Goal: Task Accomplishment & Management: Complete application form

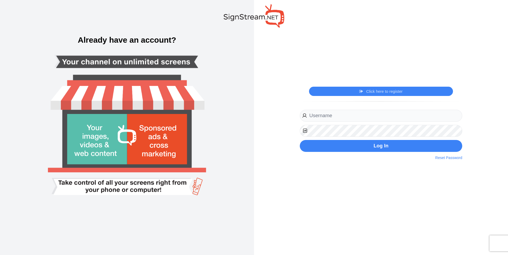
click at [374, 93] on link "Click here to register" at bounding box center [380, 91] width 43 height 5
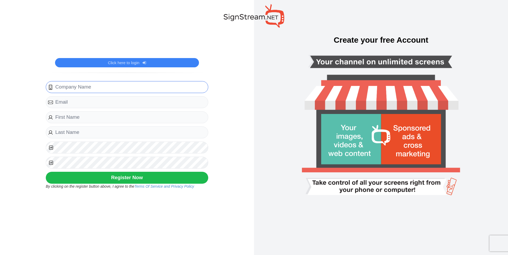
click at [125, 90] on input "text" at bounding box center [127, 87] width 163 height 12
type input "fayzan-company"
type input "fayzanwasim@gmail.com"
type input "first"
click at [80, 115] on input "first" at bounding box center [127, 117] width 163 height 12
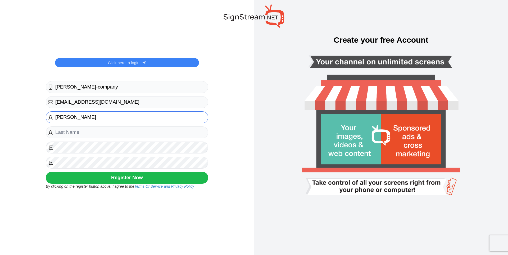
type input "fayzan"
type input "wasim"
click at [161, 174] on button "Register Now" at bounding box center [127, 178] width 163 height 12
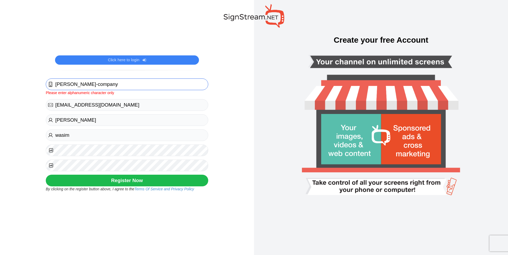
click at [121, 88] on input "fayzan-company" at bounding box center [127, 84] width 163 height 12
type input "fayzancompany"
click at [98, 185] on button "Register Now" at bounding box center [127, 180] width 163 height 12
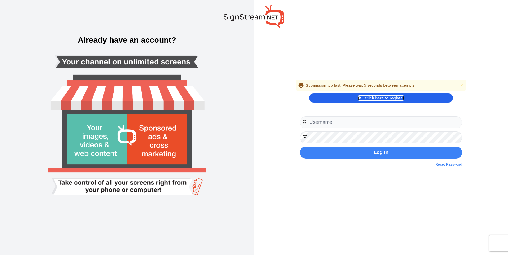
click at [388, 98] on link "Click here to register" at bounding box center [381, 97] width 46 height 5
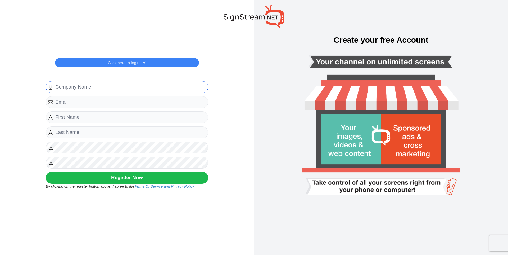
click at [147, 88] on input "text" at bounding box center [127, 87] width 163 height 12
type input "fayzancompany"
click at [139, 106] on input "fayzanwasim" at bounding box center [127, 102] width 163 height 12
type input "fayzanwasim@gmail.com"
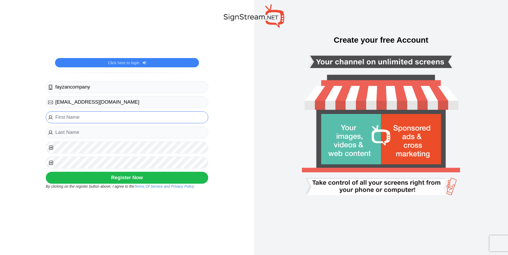
type input "f"
type input "a"
type input "fayzan"
type input "wasim"
click at [144, 177] on button "Register Now" at bounding box center [127, 178] width 163 height 12
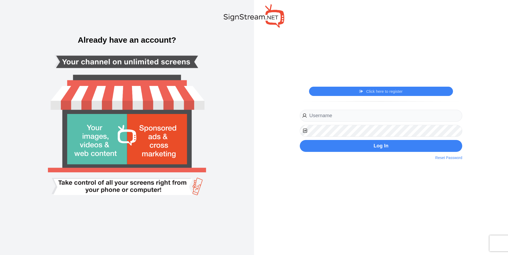
click at [463, 78] on div "Alert Too many signup attempts. Please try again later. Close Click here to reg…" at bounding box center [381, 127] width 254 height 255
click at [381, 94] on link "Click here to register" at bounding box center [381, 91] width 46 height 5
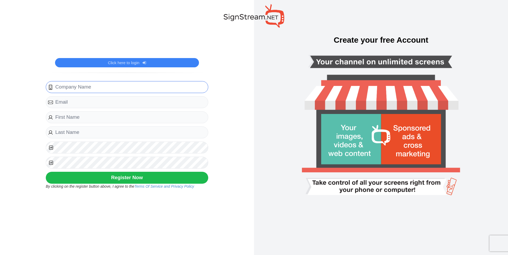
click at [105, 88] on input "text" at bounding box center [127, 87] width 163 height 12
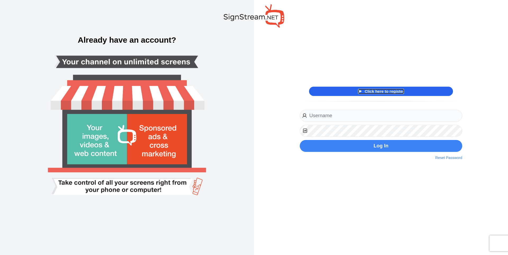
click at [376, 92] on link "Click here to register" at bounding box center [381, 91] width 46 height 5
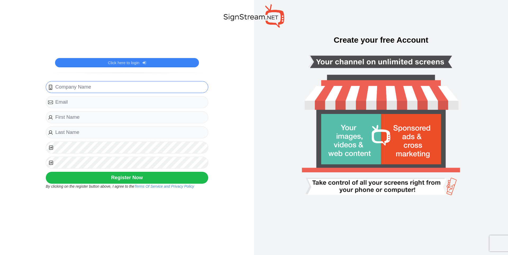
click at [121, 86] on input "text" at bounding box center [127, 87] width 163 height 12
type input "fayzancompany"
click at [85, 106] on input "email" at bounding box center [127, 102] width 163 height 12
type input "fayzanwasim@gmail.com"
click at [86, 116] on input "text" at bounding box center [127, 117] width 163 height 12
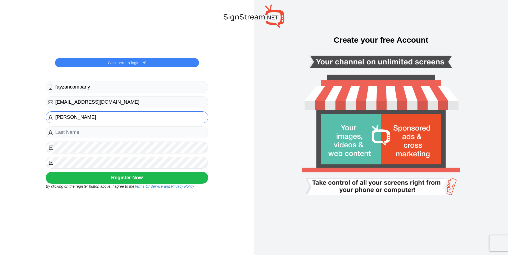
type input "[PERSON_NAME]"
type input "wasim"
click at [150, 179] on button "Register Now" at bounding box center [127, 178] width 163 height 12
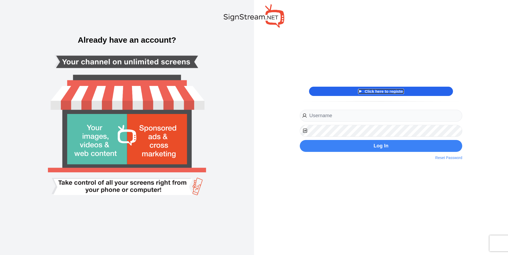
click at [372, 93] on link "Click here to register" at bounding box center [381, 91] width 46 height 5
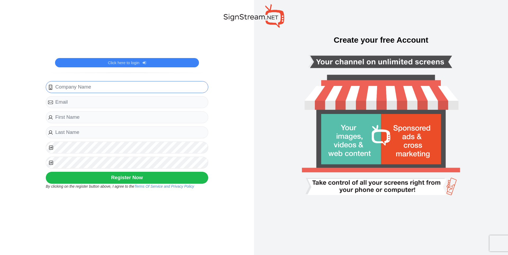
click at [147, 91] on input "text" at bounding box center [127, 87] width 163 height 12
type input "fayzancompany"
click at [87, 106] on input "email" at bounding box center [127, 102] width 163 height 12
type input "fayzanwasim@gmail.com"
click at [87, 119] on input "text" at bounding box center [127, 117] width 163 height 12
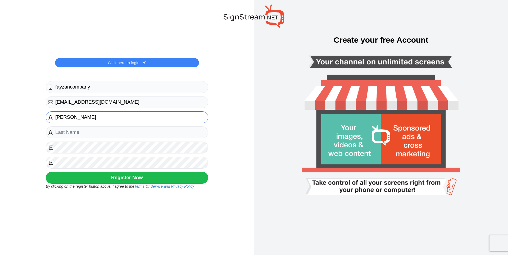
type input "[PERSON_NAME]"
type input "wasim"
click at [226, 177] on div "Alert Submission too fast. Please wait 5 seconds between attempts. Close Click …" at bounding box center [127, 127] width 254 height 255
click at [145, 177] on button "Register Now" at bounding box center [127, 178] width 163 height 12
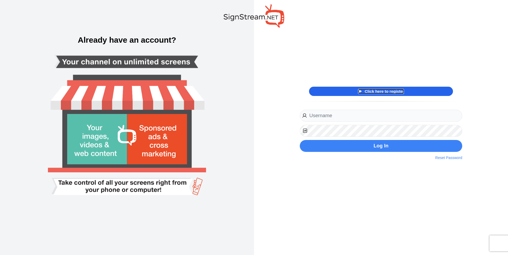
click at [374, 90] on link "Click here to register" at bounding box center [381, 91] width 46 height 5
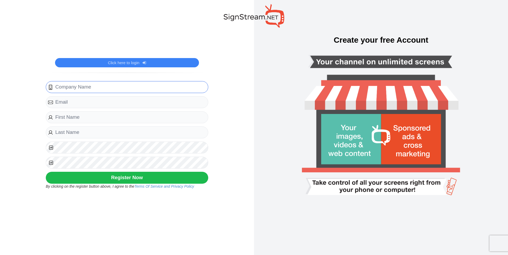
click at [133, 85] on input "text" at bounding box center [127, 87] width 163 height 12
type input "fayzancompany"
click at [80, 106] on input "email" at bounding box center [127, 102] width 163 height 12
type input "fayzanwasim@gmail.com"
click at [80, 118] on input "text" at bounding box center [127, 117] width 163 height 12
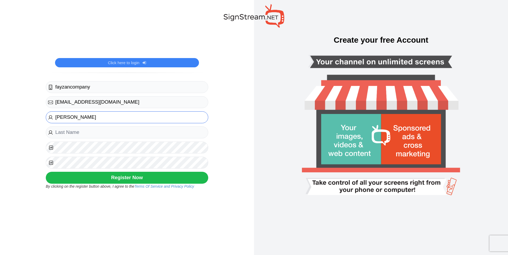
type input "fayzan"
type input "wasim"
click at [151, 177] on button "Register Now" at bounding box center [127, 178] width 163 height 12
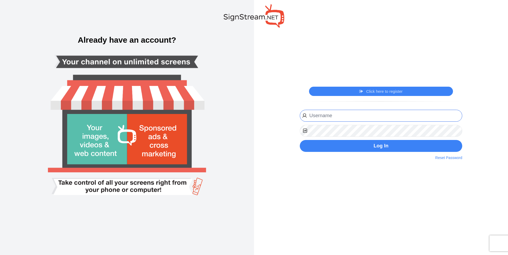
click at [365, 115] on input "email" at bounding box center [381, 116] width 163 height 12
click at [381, 89] on link "Click here to register" at bounding box center [381, 91] width 46 height 5
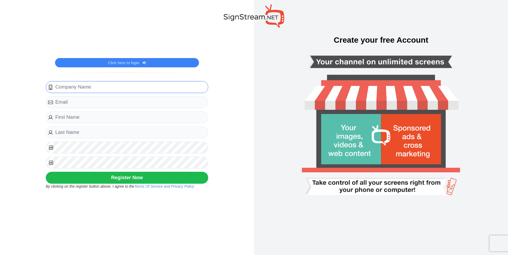
click at [112, 89] on input "text" at bounding box center [127, 87] width 163 height 12
type input "fayzancompany"
click at [82, 107] on input "email" at bounding box center [127, 102] width 163 height 12
type input "fayzan@cy"
type input "bilal@cybernest.com"
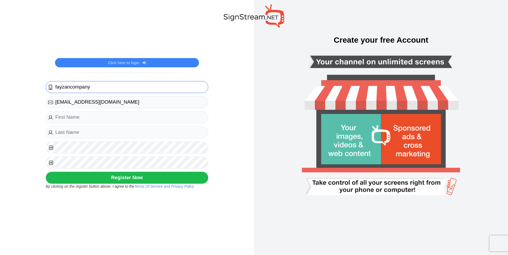
click at [70, 89] on input "fayzancompany" at bounding box center [127, 87] width 163 height 12
type input "bilalcybernesttest"
click at [80, 115] on input "text" at bounding box center [127, 117] width 163 height 12
type input "bilal"
type input "ahmad"
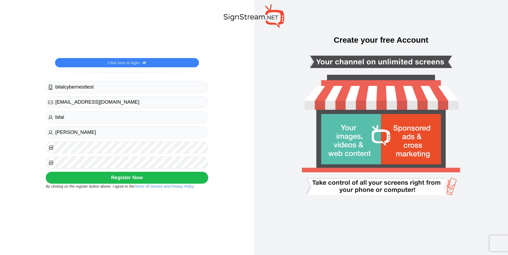
click at [215, 182] on div "Info Email has already been taken Close Alert Validation failed: Email has alre…" at bounding box center [127, 127] width 254 height 255
click at [173, 177] on button "Register Now" at bounding box center [127, 178] width 163 height 12
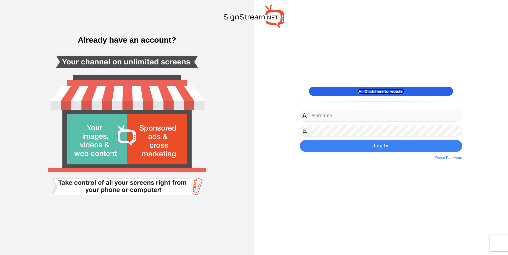
click at [392, 89] on link "Click here to register" at bounding box center [381, 91] width 46 height 5
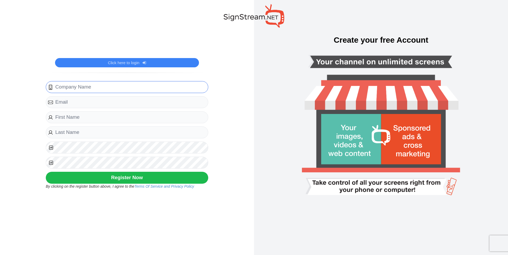
click at [148, 87] on input "text" at bounding box center [127, 87] width 163 height 12
type input "fayzancompany"
click at [86, 105] on input "email" at bounding box center [127, 102] width 163 height 12
type input "fayzan+123@cybernest.com"
click at [86, 115] on input "text" at bounding box center [127, 117] width 163 height 12
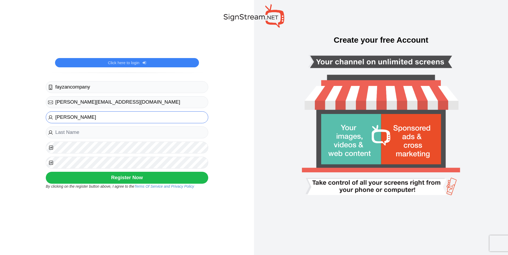
type input "fayzan"
type input "wasim"
click at [80, 103] on input "fayzan+123@cybernest.com" at bounding box center [127, 102] width 163 height 12
click at [139, 180] on button "Register Now" at bounding box center [127, 178] width 163 height 12
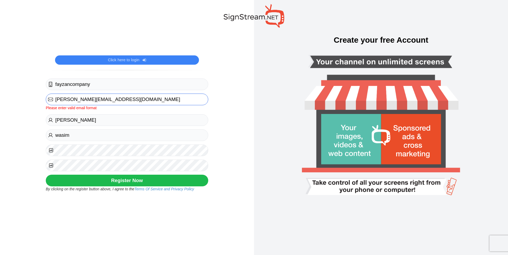
click at [84, 100] on input "fayzan+1234@cybernest.com" at bounding box center [127, 99] width 163 height 12
type input "fayzan.wasim@gmail.com"
click at [123, 179] on button "Register Now" at bounding box center [127, 180] width 163 height 12
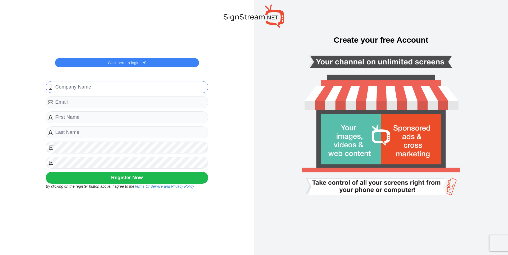
click at [96, 90] on input "text" at bounding box center [127, 87] width 163 height 12
click at [101, 86] on input "text" at bounding box center [127, 87] width 163 height 12
type input "Cybernest"
click at [103, 100] on input "email" at bounding box center [127, 102] width 163 height 12
click at [227, 106] on div "Click here to register Click here to login [GEOGRAPHIC_DATA] Website URL Phone …" at bounding box center [127, 127] width 254 height 255
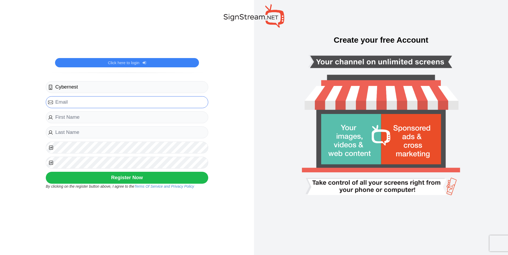
click at [160, 105] on input "email" at bounding box center [127, 102] width 163 height 12
click at [137, 87] on input "Cybernest" at bounding box center [127, 87] width 163 height 12
click at [141, 102] on input "email" at bounding box center [127, 102] width 163 height 12
